Goal: Task Accomplishment & Management: Use online tool/utility

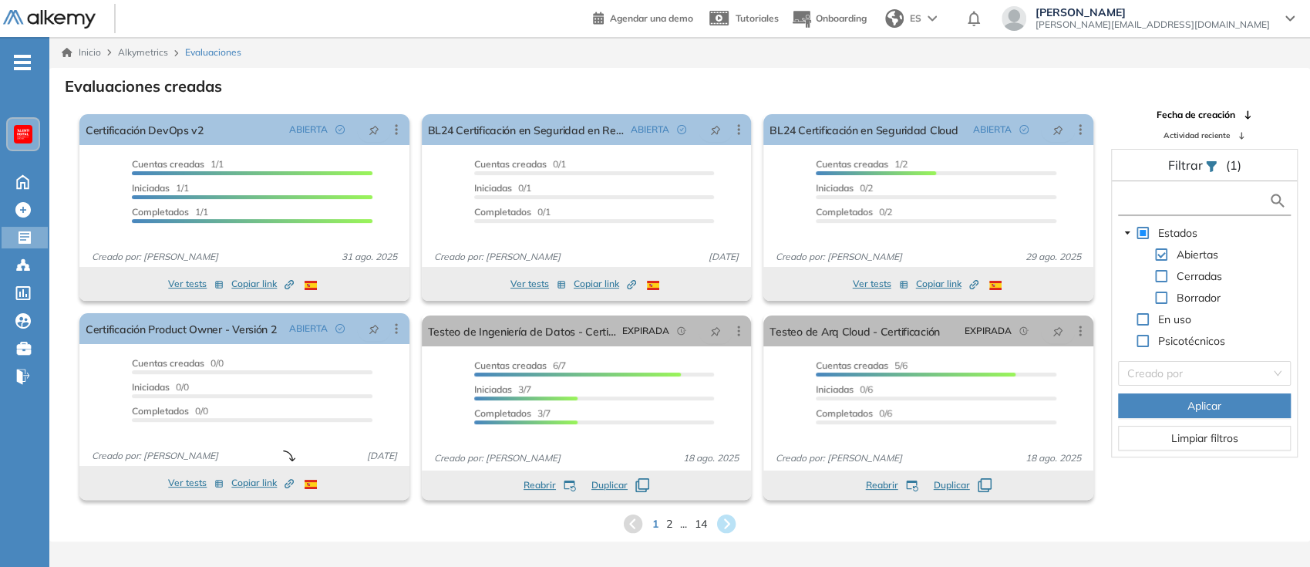
click at [1135, 194] on input "text" at bounding box center [1194, 201] width 147 height 16
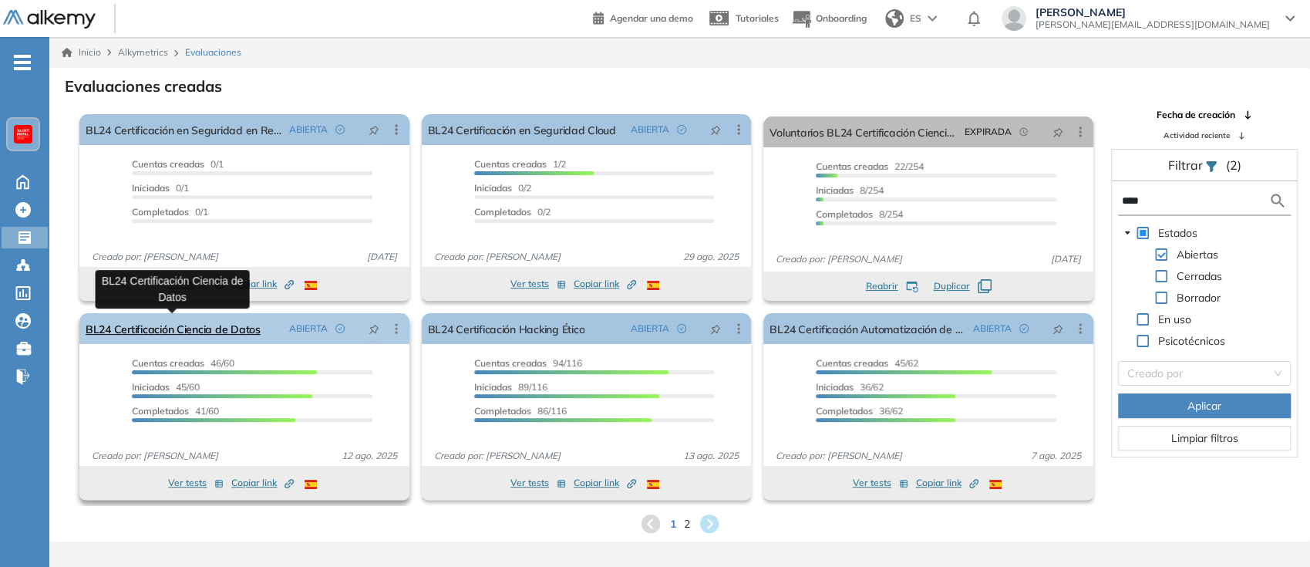
type input "****"
click at [173, 324] on link "BL24 Certificación Ciencia de Datos" at bounding box center [173, 328] width 175 height 31
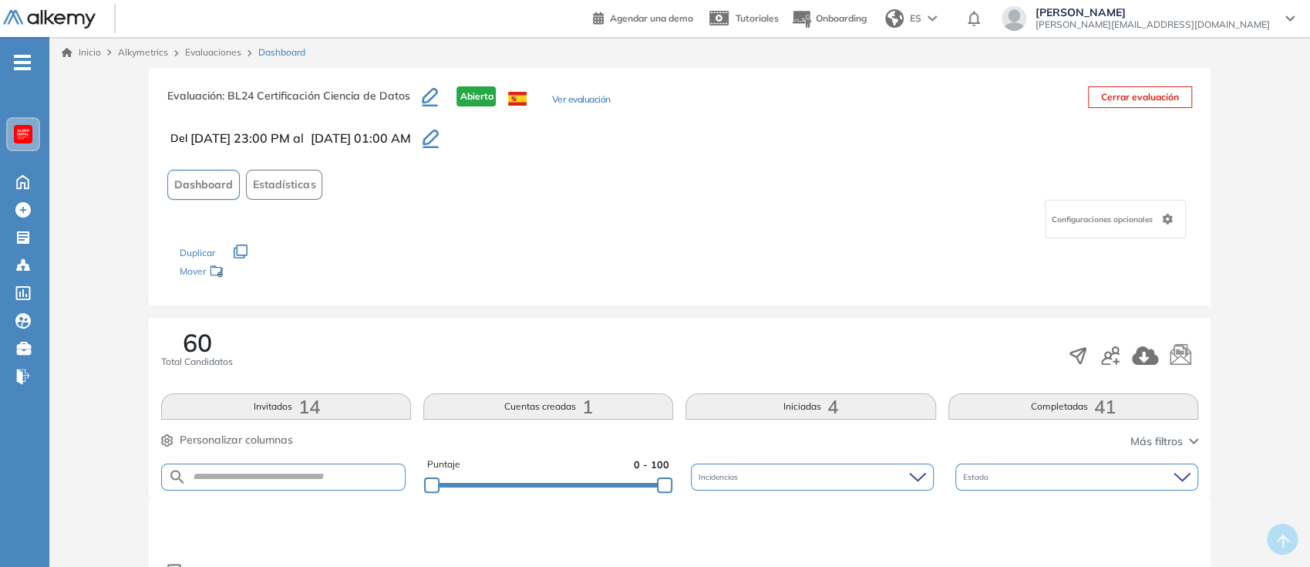
click at [439, 142] on icon "button" at bounding box center [430, 138] width 16 height 18
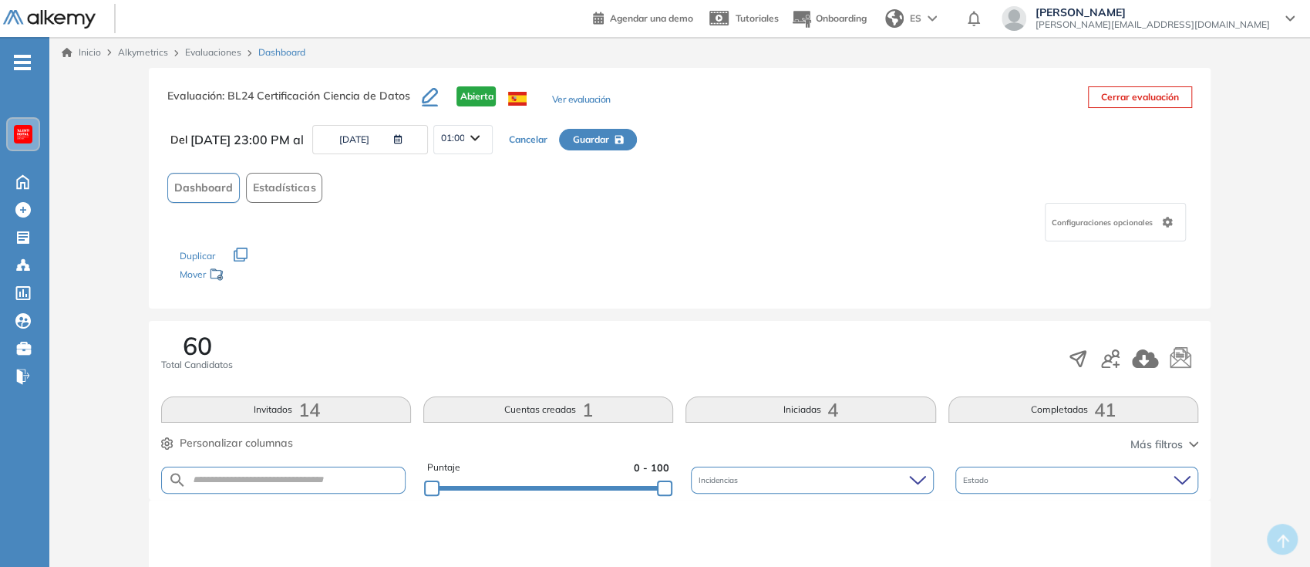
click at [402, 144] on icon "button" at bounding box center [394, 139] width 15 height 9
click at [464, 140] on span "01:00" at bounding box center [452, 138] width 24 height 12
click at [463, 247] on li "00:45" at bounding box center [452, 254] width 22 height 15
click at [608, 134] on span "Guardar" at bounding box center [590, 140] width 36 height 14
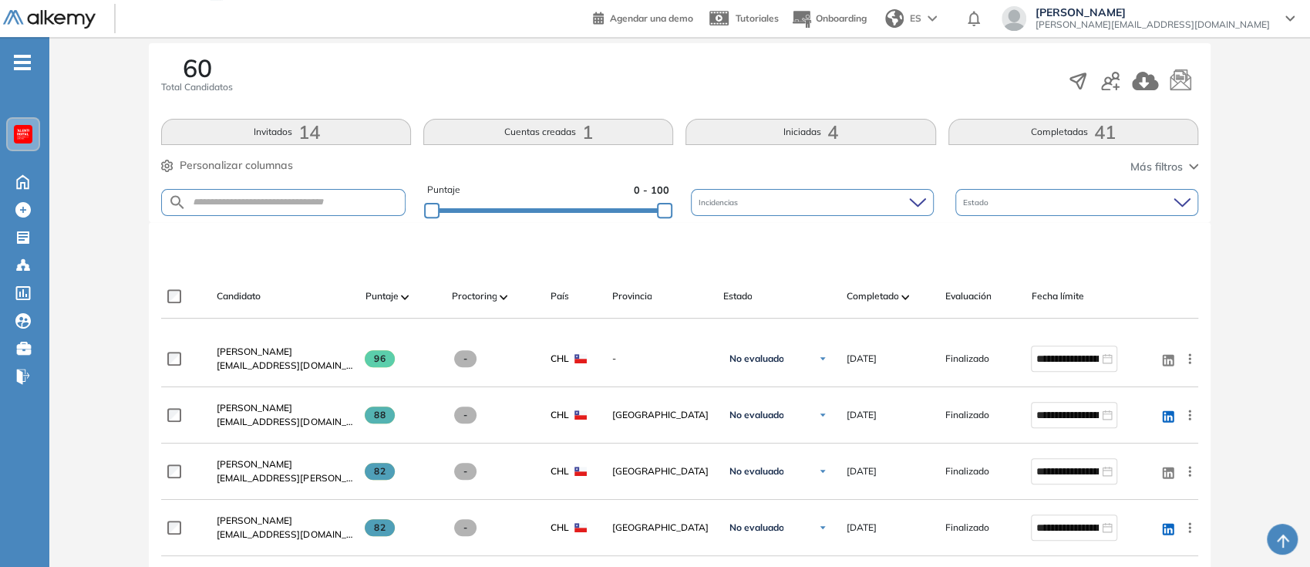
scroll to position [273, 0]
